Goal: Check status: Check status

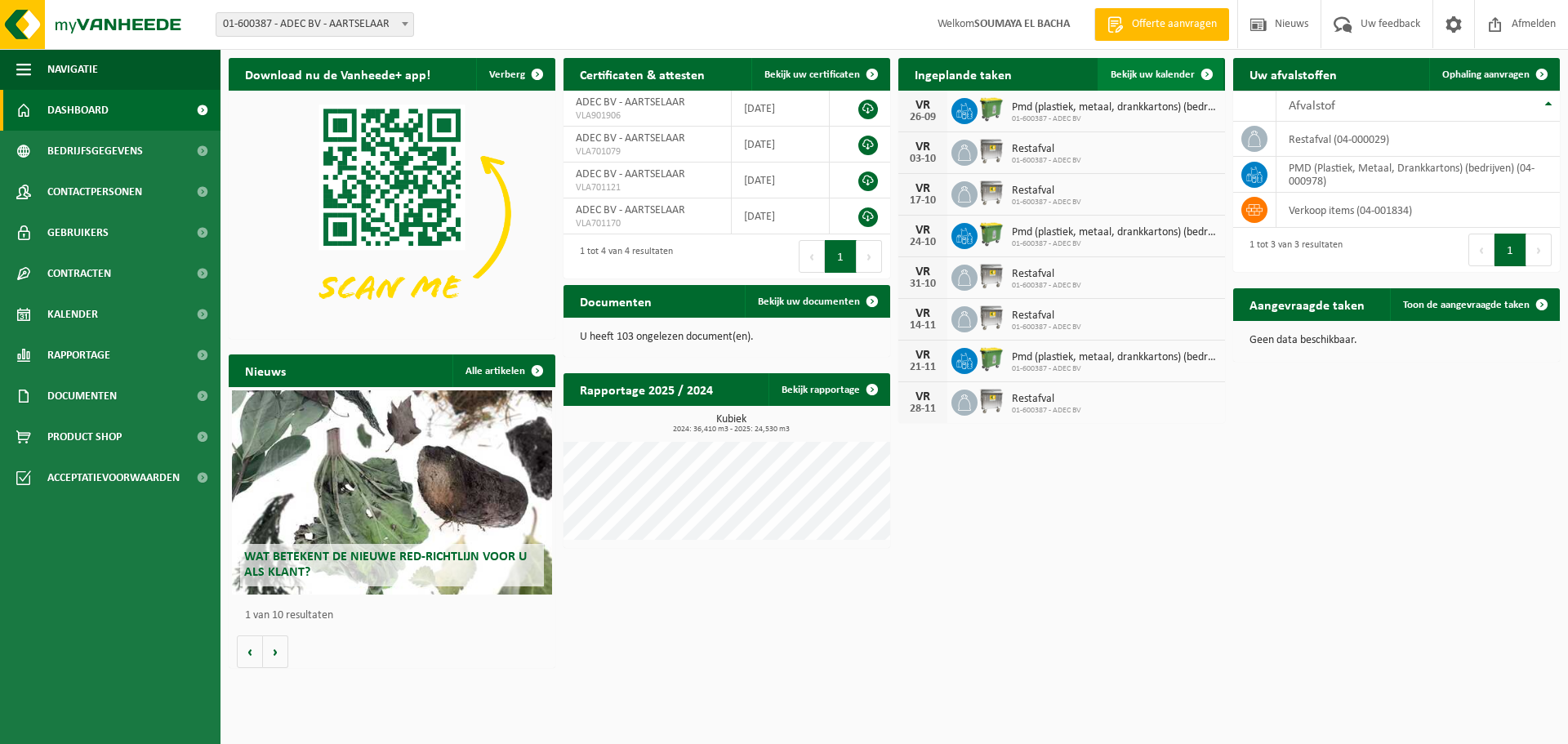
click at [1124, 74] on span "Bekijk uw kalender" at bounding box center [1153, 75] width 84 height 10
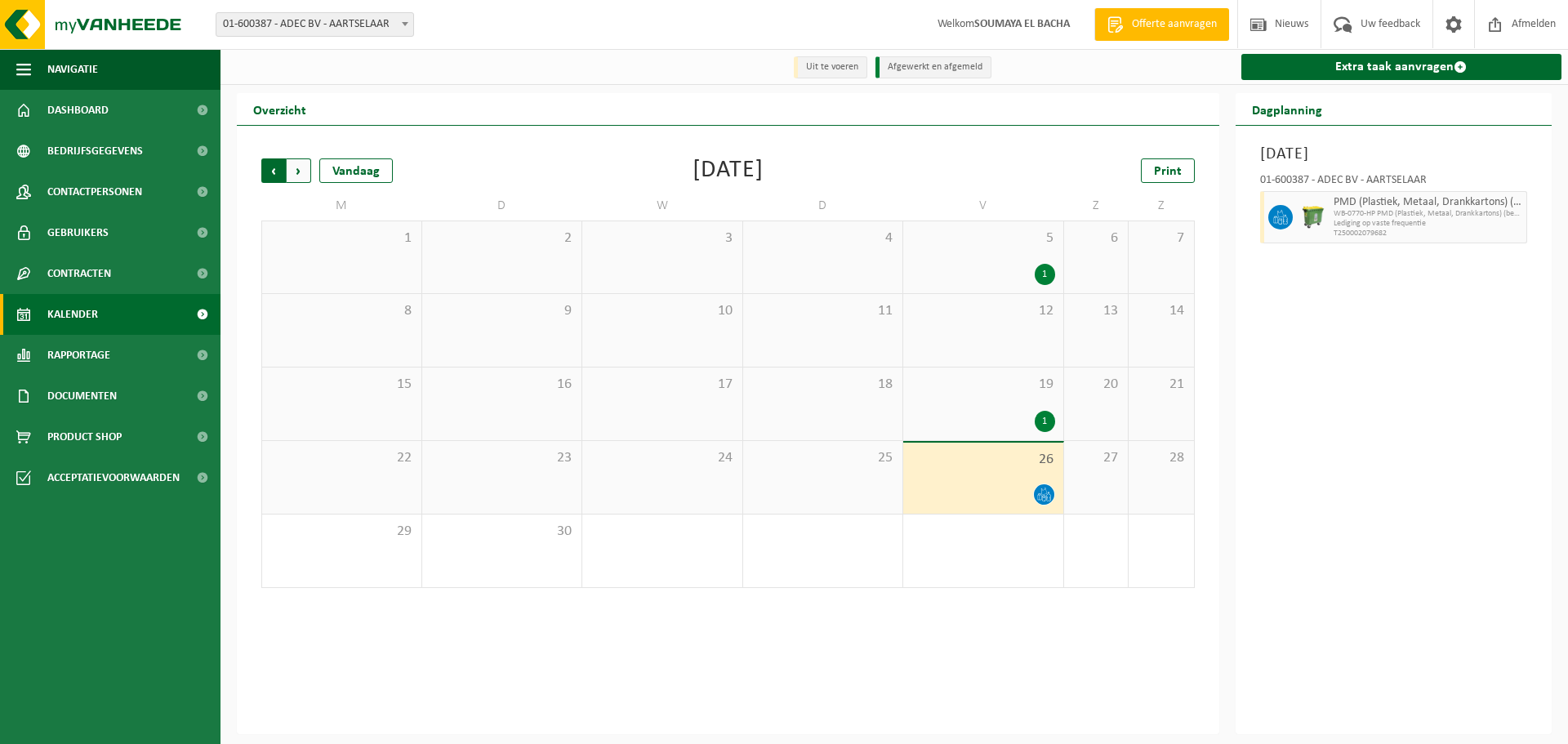
click at [301, 167] on span "Volgende" at bounding box center [299, 170] width 24 height 24
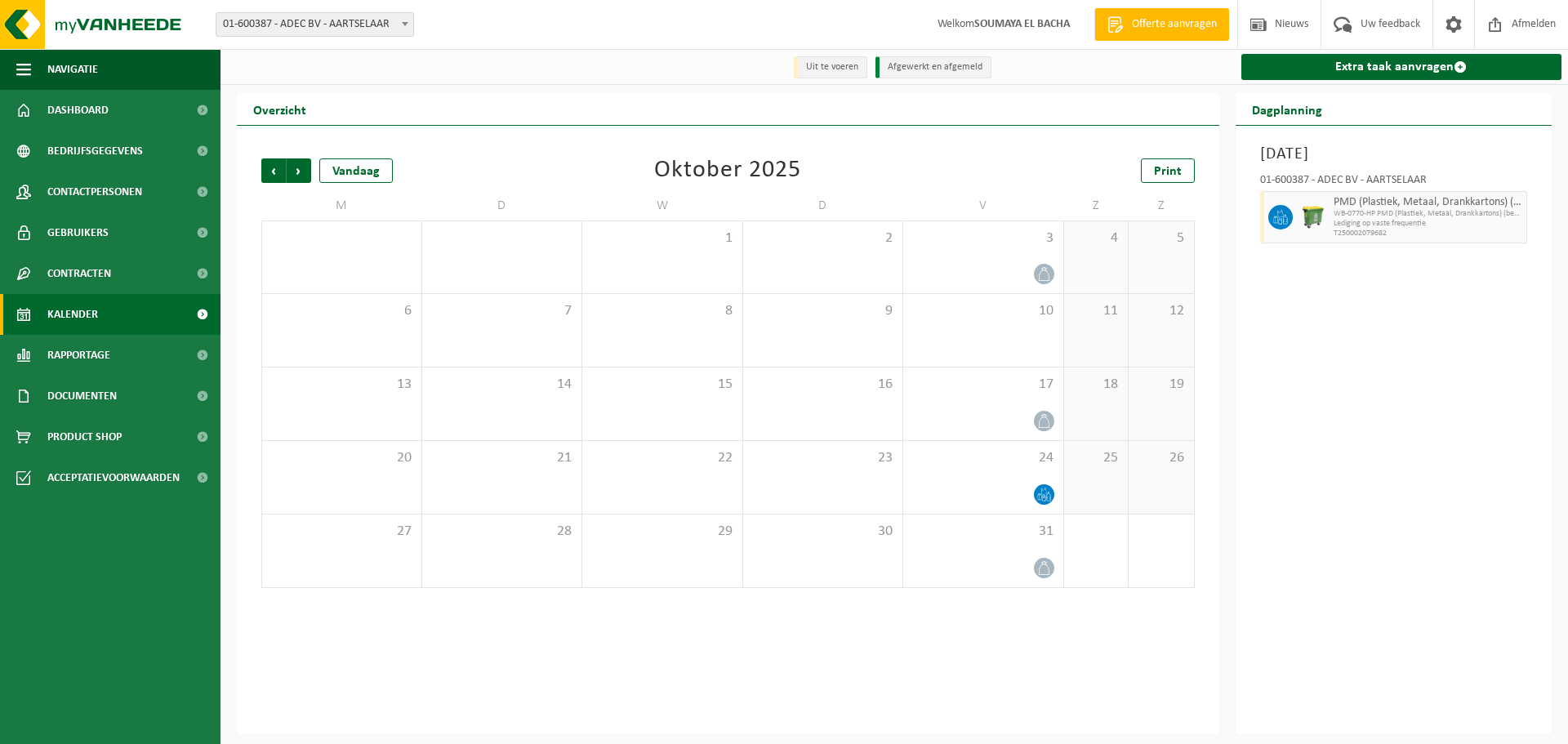
click at [301, 167] on span "Volgende" at bounding box center [299, 170] width 24 height 24
click at [258, 167] on div "Vorige Volgende Vandaag December 2025 Print M D W D V Z Z 1 2 3 4 5 6 7 8 9 10 …" at bounding box center [728, 373] width 950 height 462
click at [271, 169] on span "Vorige" at bounding box center [274, 170] width 24 height 24
click at [279, 171] on span "Vorige" at bounding box center [274, 170] width 24 height 24
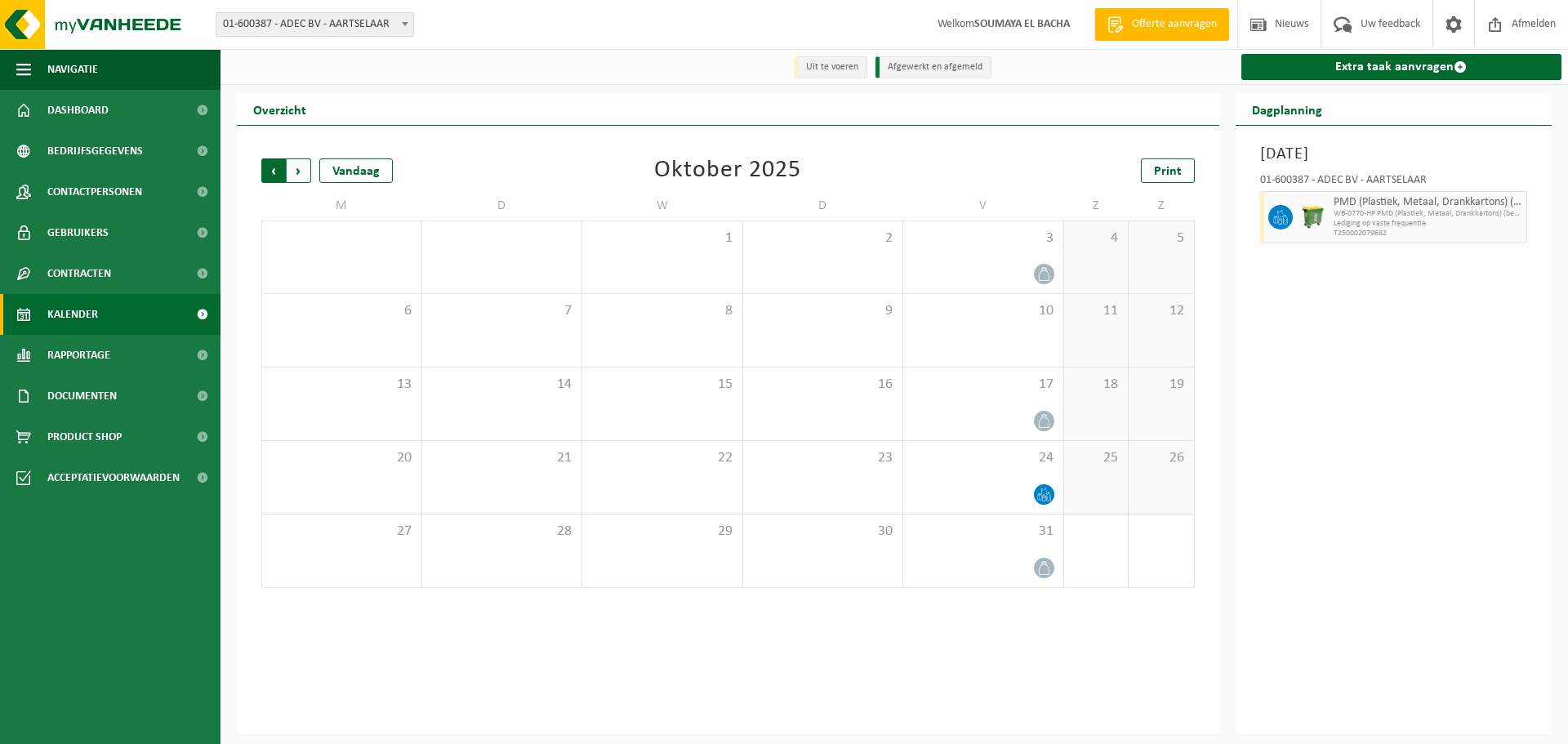
click at [309, 168] on span "Volgende" at bounding box center [299, 170] width 24 height 24
drag, startPoint x: 249, startPoint y: 164, endPoint x: 267, endPoint y: 164, distance: 18.0
click at [250, 164] on div "Vorige Volgende Vandaag November 2025 Print M D W D V Z Z 27 28 29 30 31 1 2 3 …" at bounding box center [728, 430] width 982 height 609
click at [270, 164] on span "Vorige" at bounding box center [274, 170] width 24 height 24
click at [296, 170] on span "Volgende" at bounding box center [299, 170] width 24 height 24
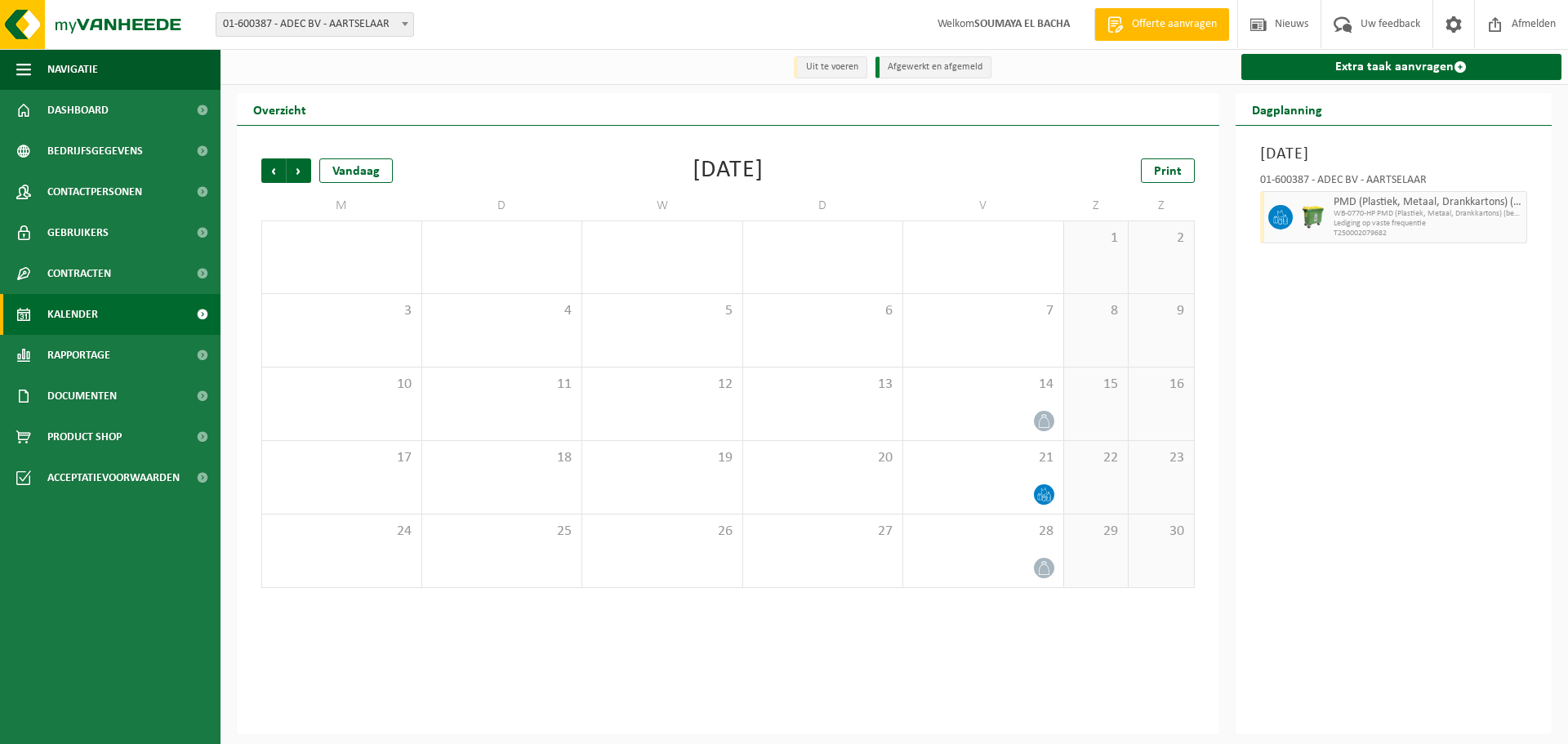
click at [296, 170] on span "Volgende" at bounding box center [299, 170] width 24 height 24
click at [276, 177] on span "Vorige" at bounding box center [274, 170] width 24 height 24
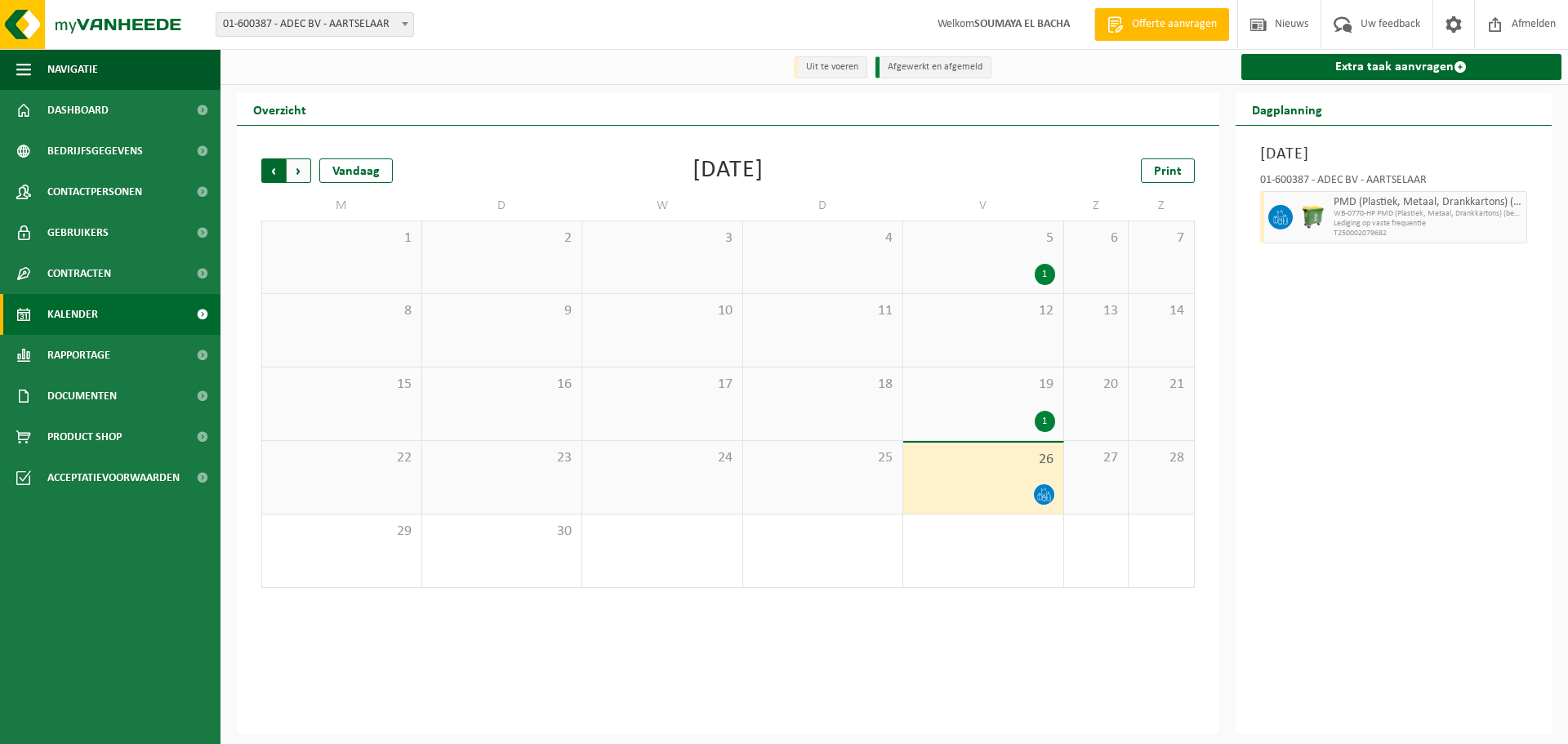
click at [293, 170] on span "Volgende" at bounding box center [299, 170] width 24 height 24
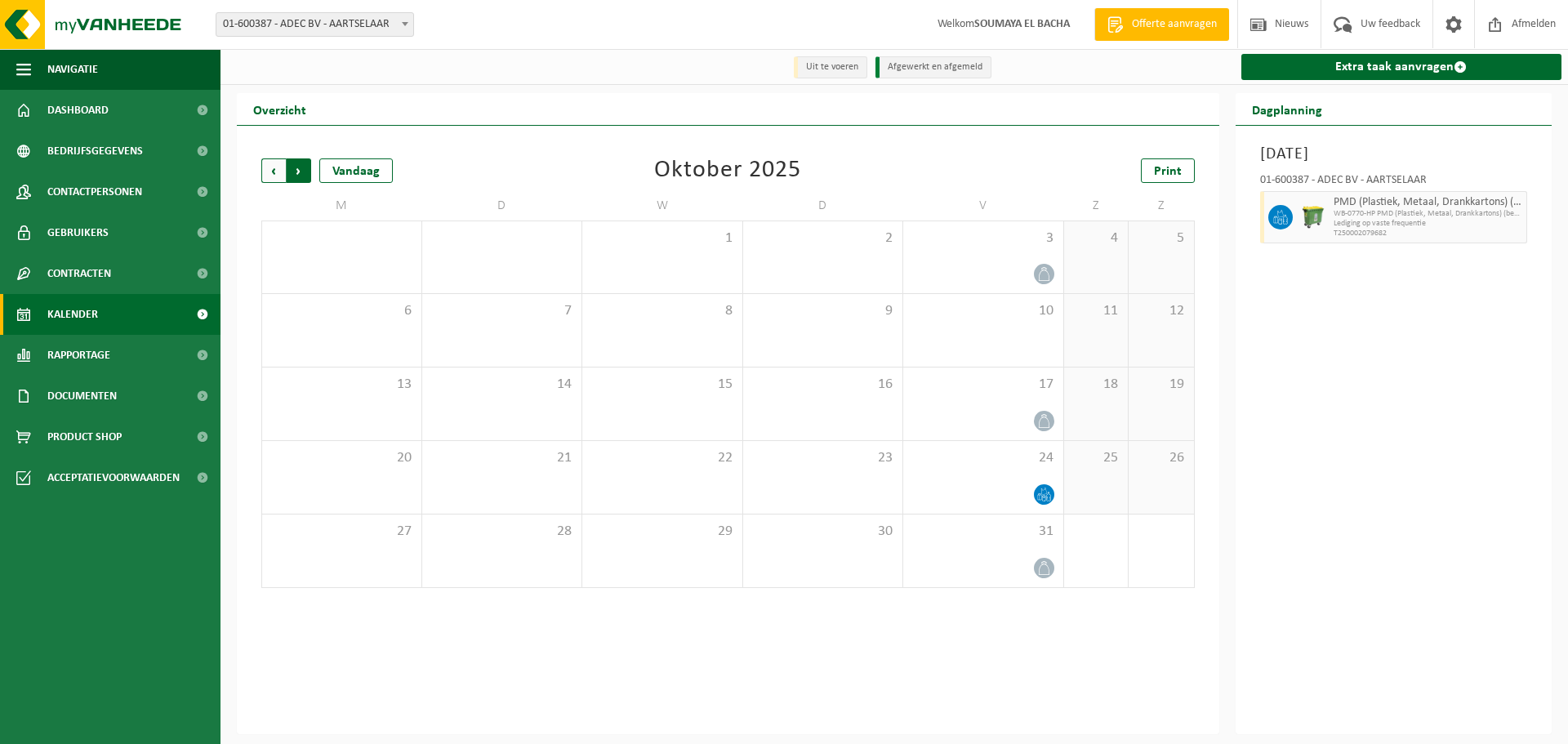
click at [269, 175] on span "Vorige" at bounding box center [274, 170] width 24 height 24
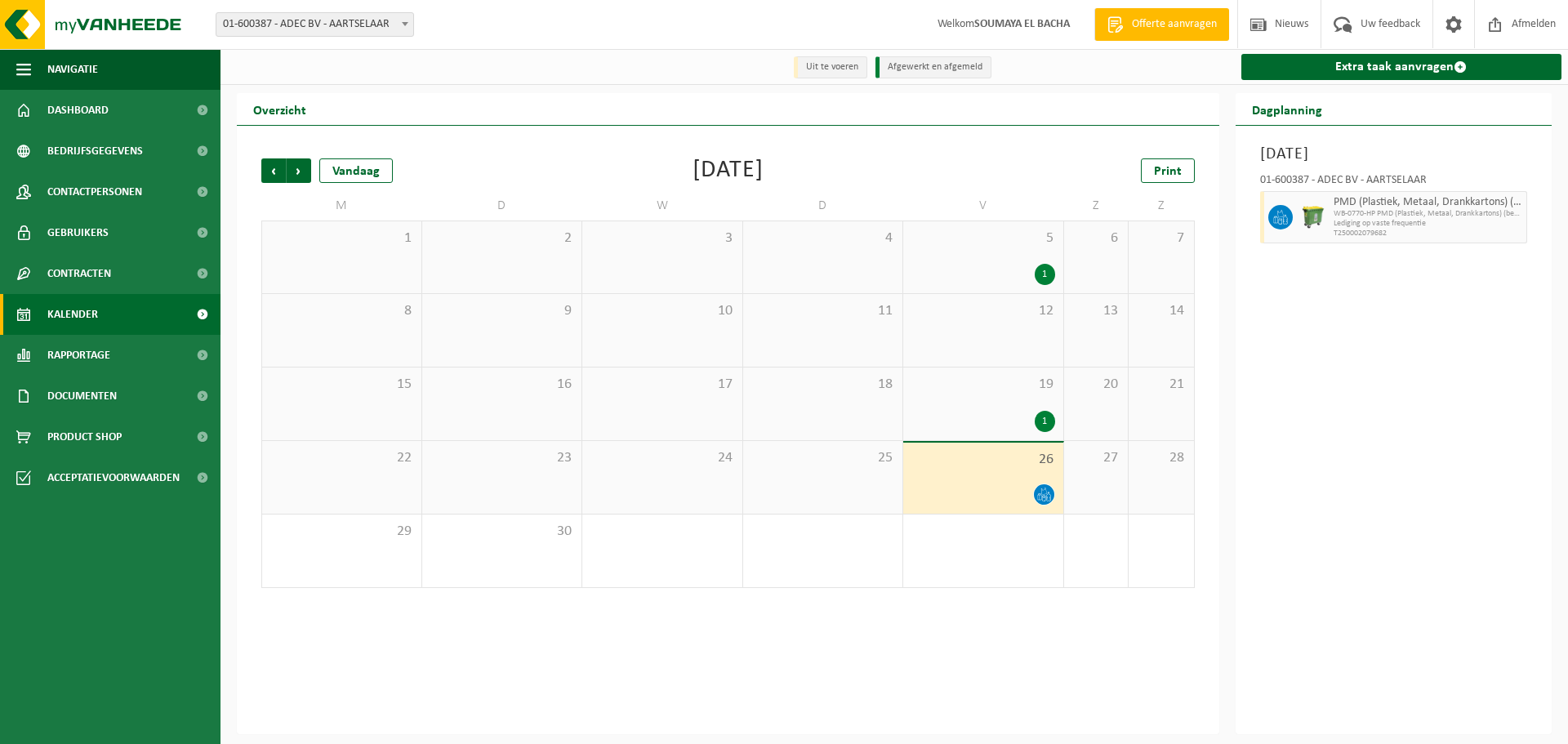
click at [1042, 425] on div "1" at bounding box center [1045, 421] width 21 height 22
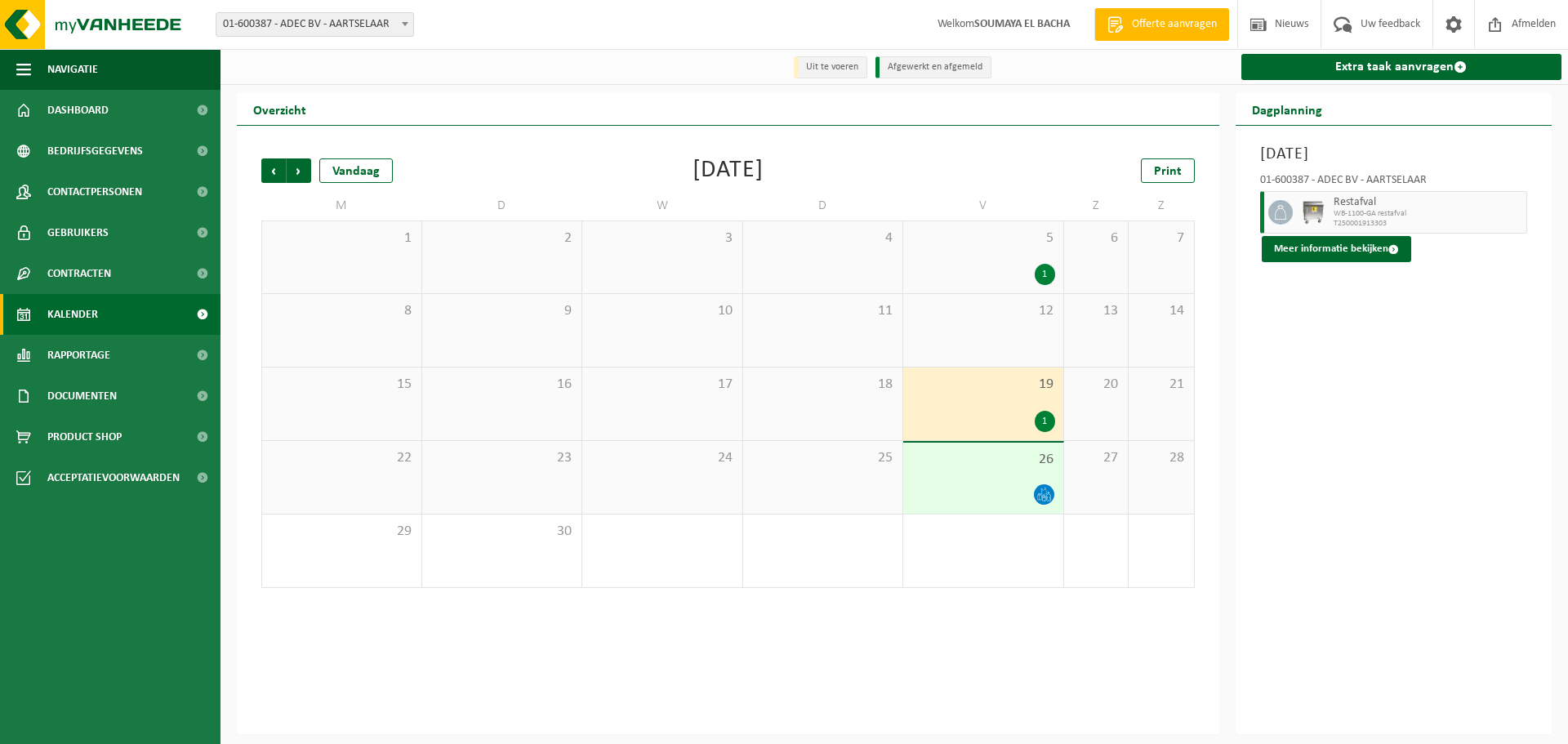
drag, startPoint x: 1042, startPoint y: 425, endPoint x: 1003, endPoint y: 430, distance: 39.3
click at [1003, 430] on div "1" at bounding box center [983, 421] width 144 height 22
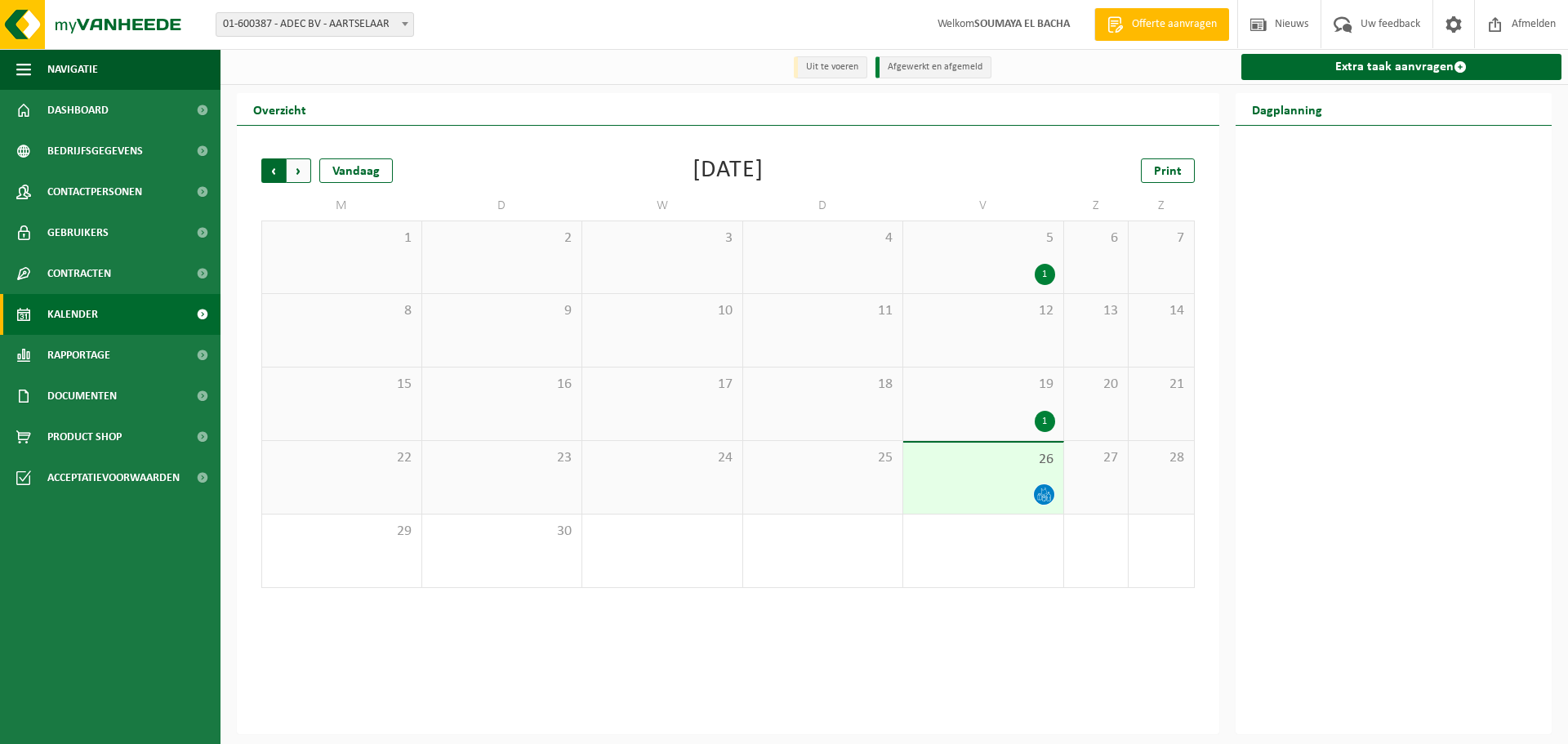
click at [288, 172] on span "Volgende" at bounding box center [299, 170] width 24 height 24
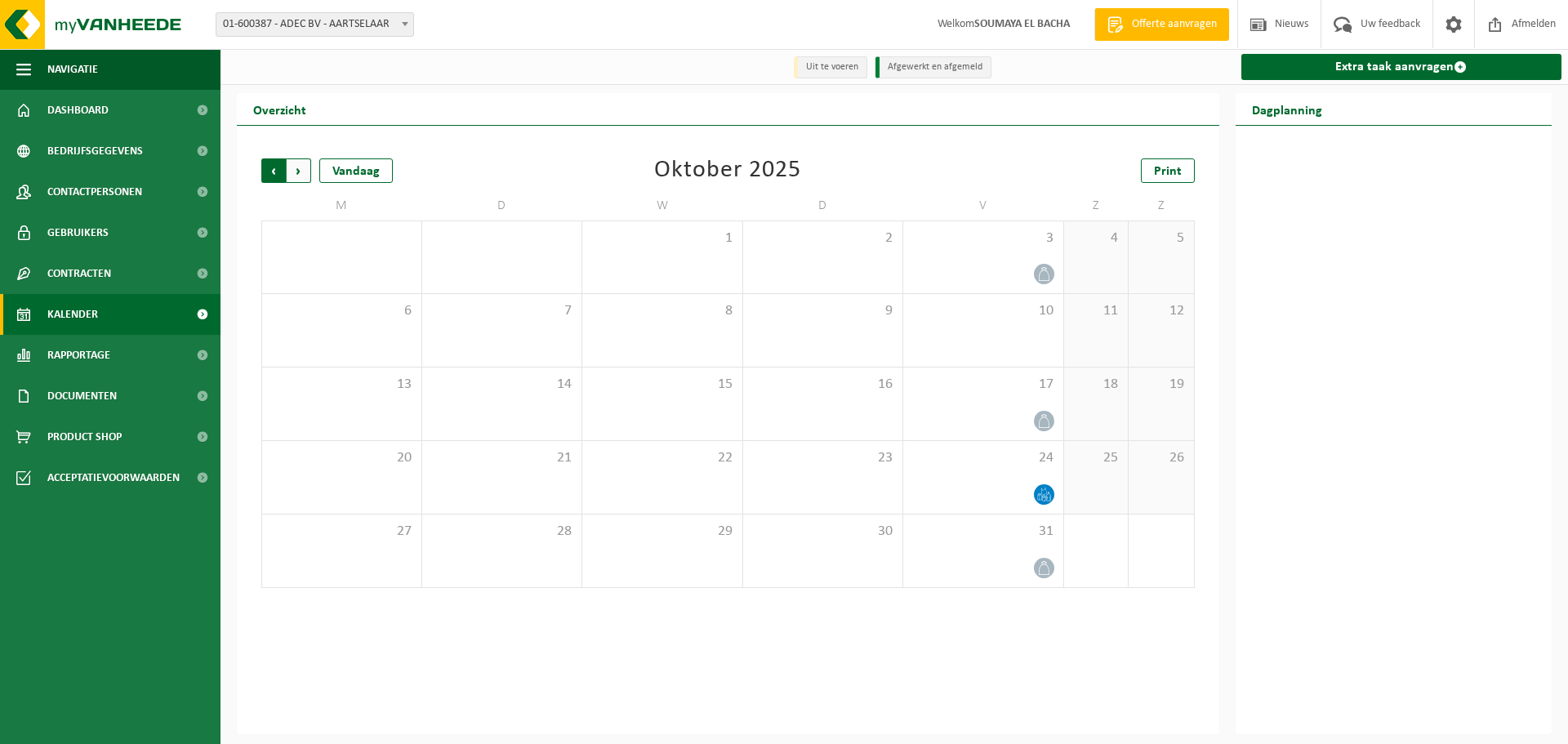
click at [301, 177] on span "Volgende" at bounding box center [299, 170] width 24 height 24
